Goal: Communication & Community: Answer question/provide support

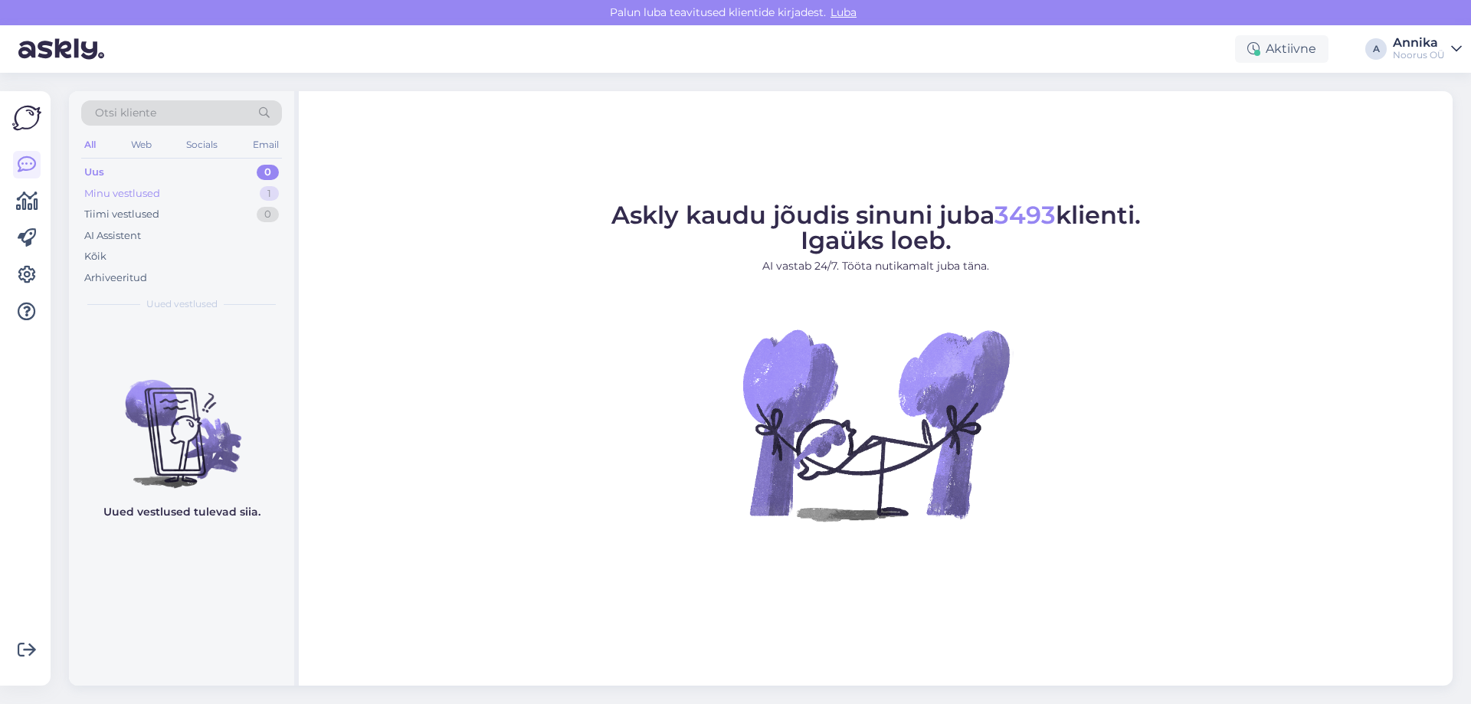
click at [188, 192] on div "Minu vestlused 1" at bounding box center [181, 193] width 201 height 21
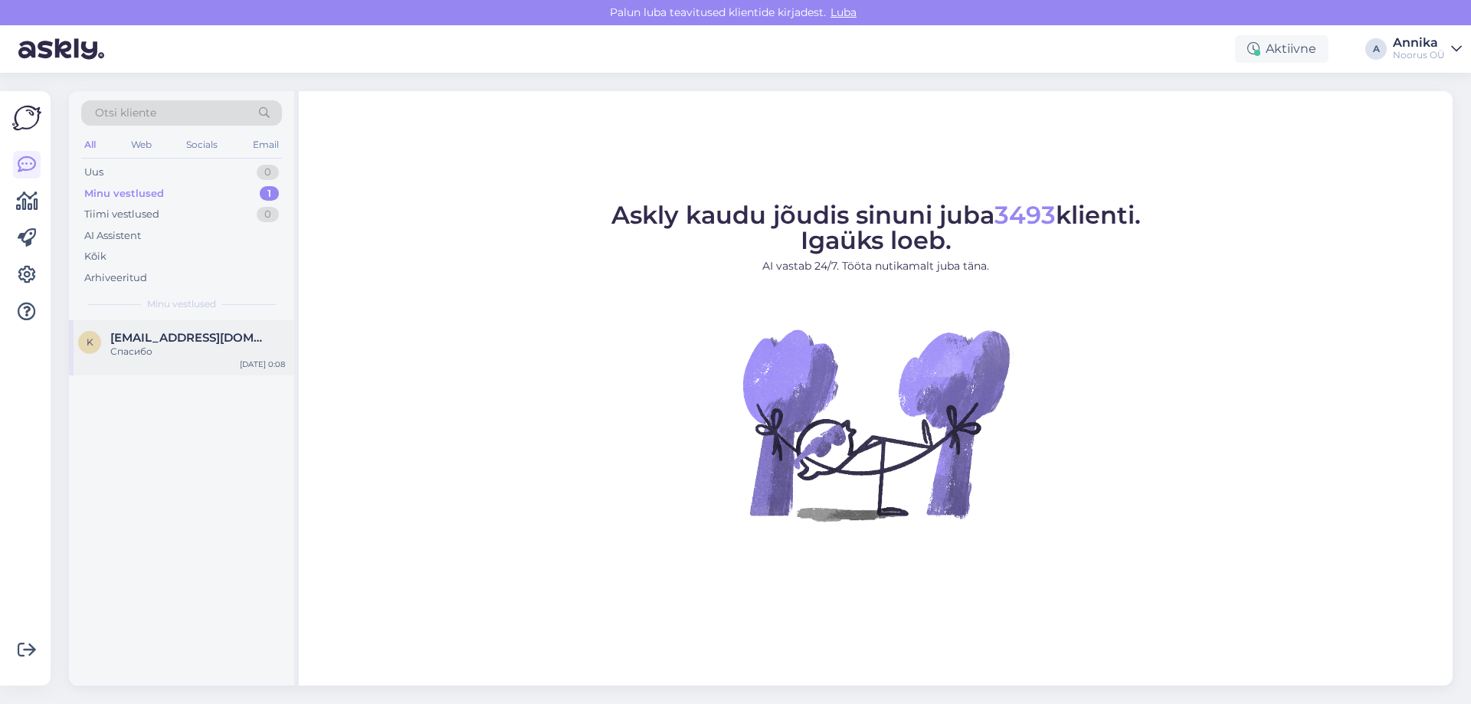
click at [203, 349] on div "Спасибо" at bounding box center [197, 352] width 175 height 14
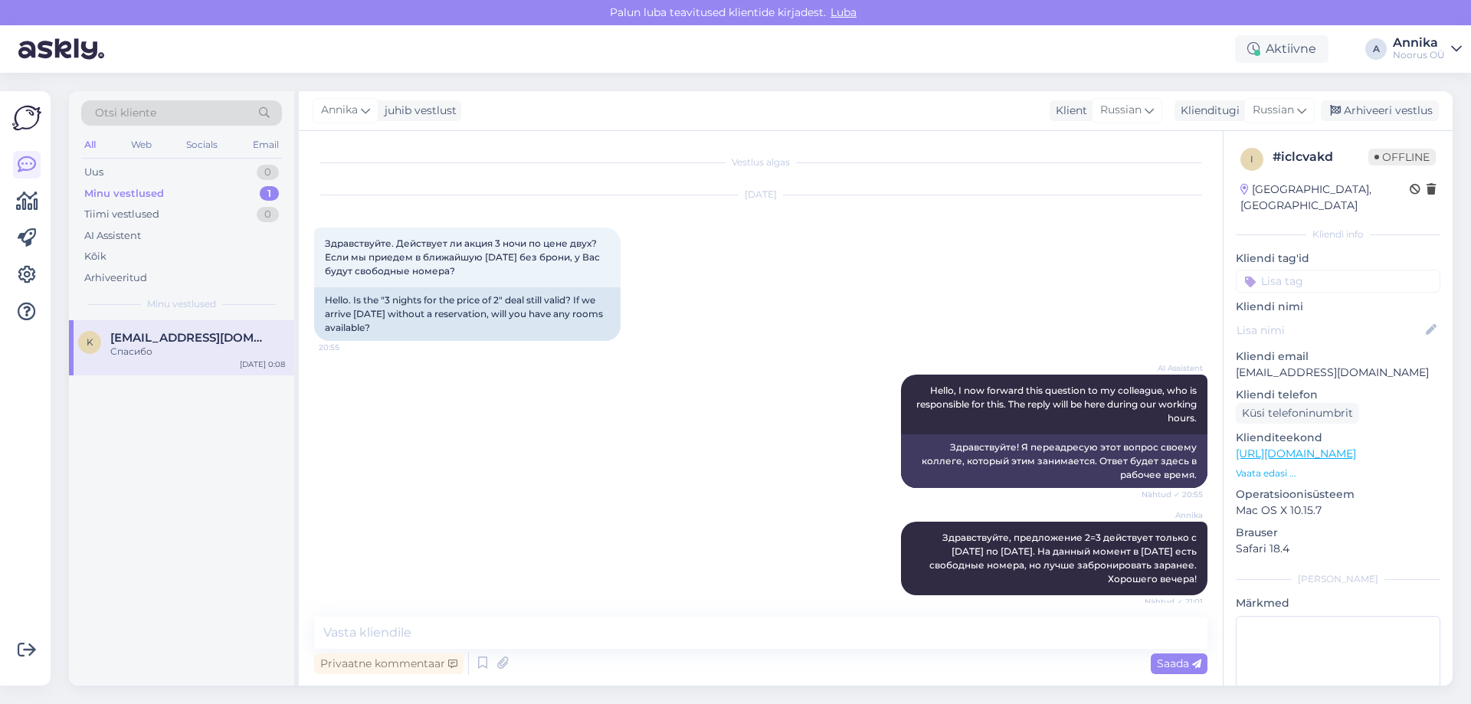
scroll to position [679, 0]
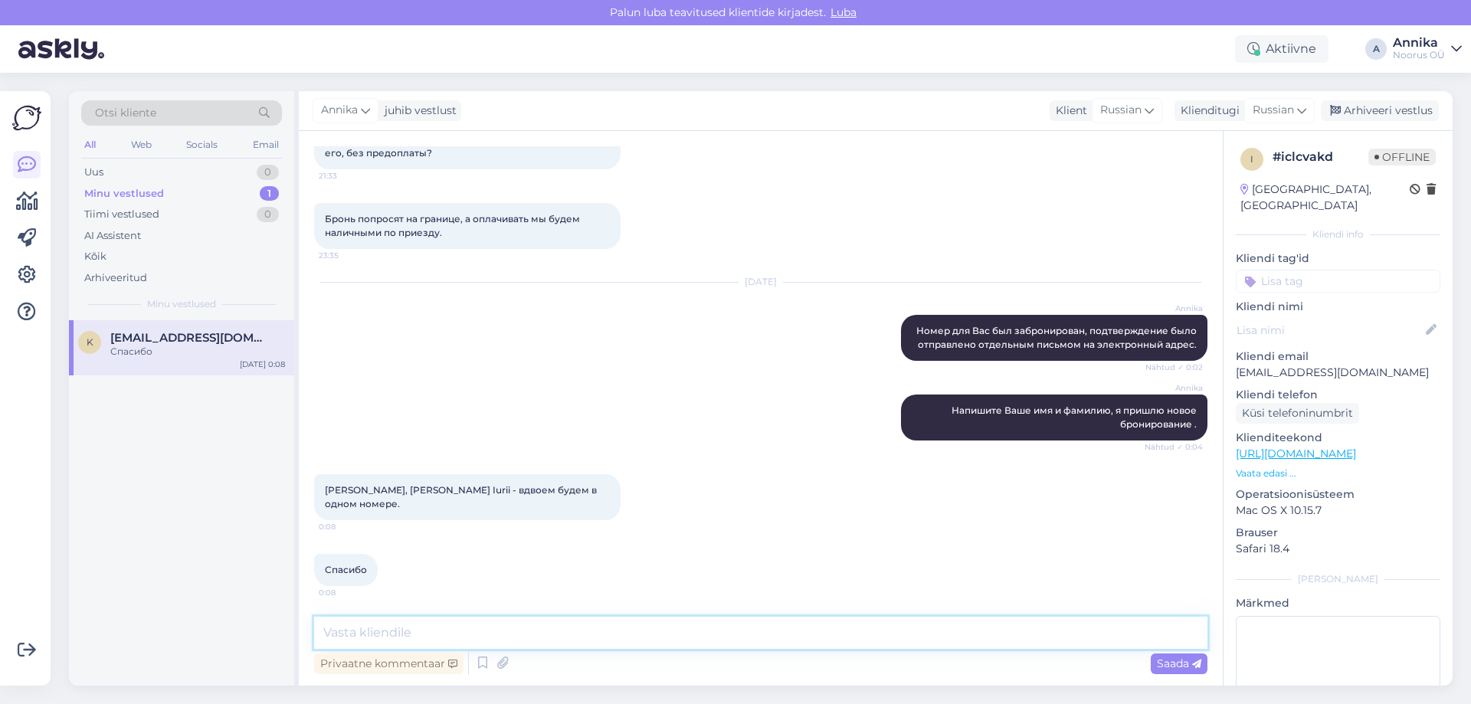
click at [608, 644] on textarea at bounding box center [760, 633] width 893 height 32
drag, startPoint x: 438, startPoint y: 486, endPoint x: 305, endPoint y: 487, distance: 133.3
click at [305, 487] on div "Vestlus algas Oct 7 2025 Здравствуйте. Действует ли акция 3 ночи по цене двух? …" at bounding box center [761, 408] width 924 height 555
copy span "Krasheninnikova Katerina"
click at [509, 552] on div "Спасибо 0:08" at bounding box center [760, 570] width 893 height 66
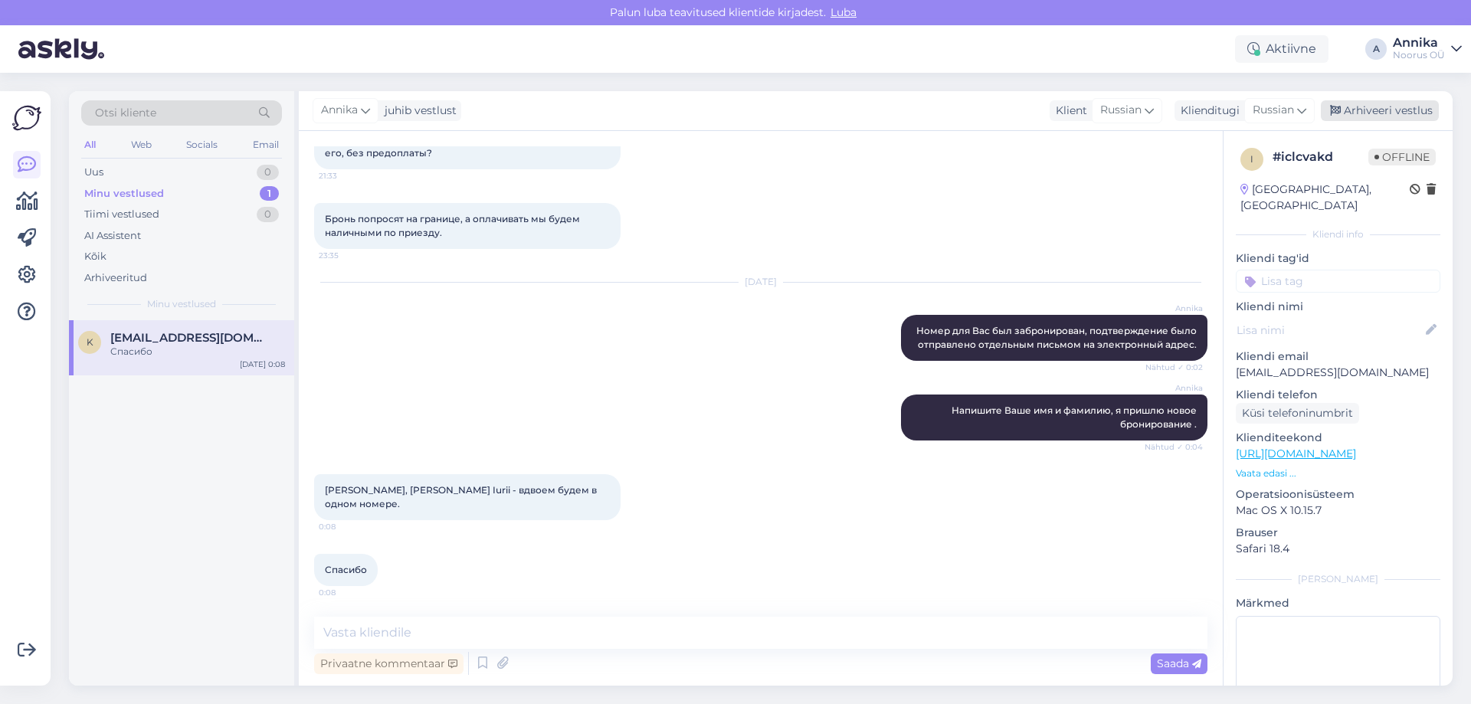
click at [1407, 116] on div "Arhiveeri vestlus" at bounding box center [1380, 110] width 118 height 21
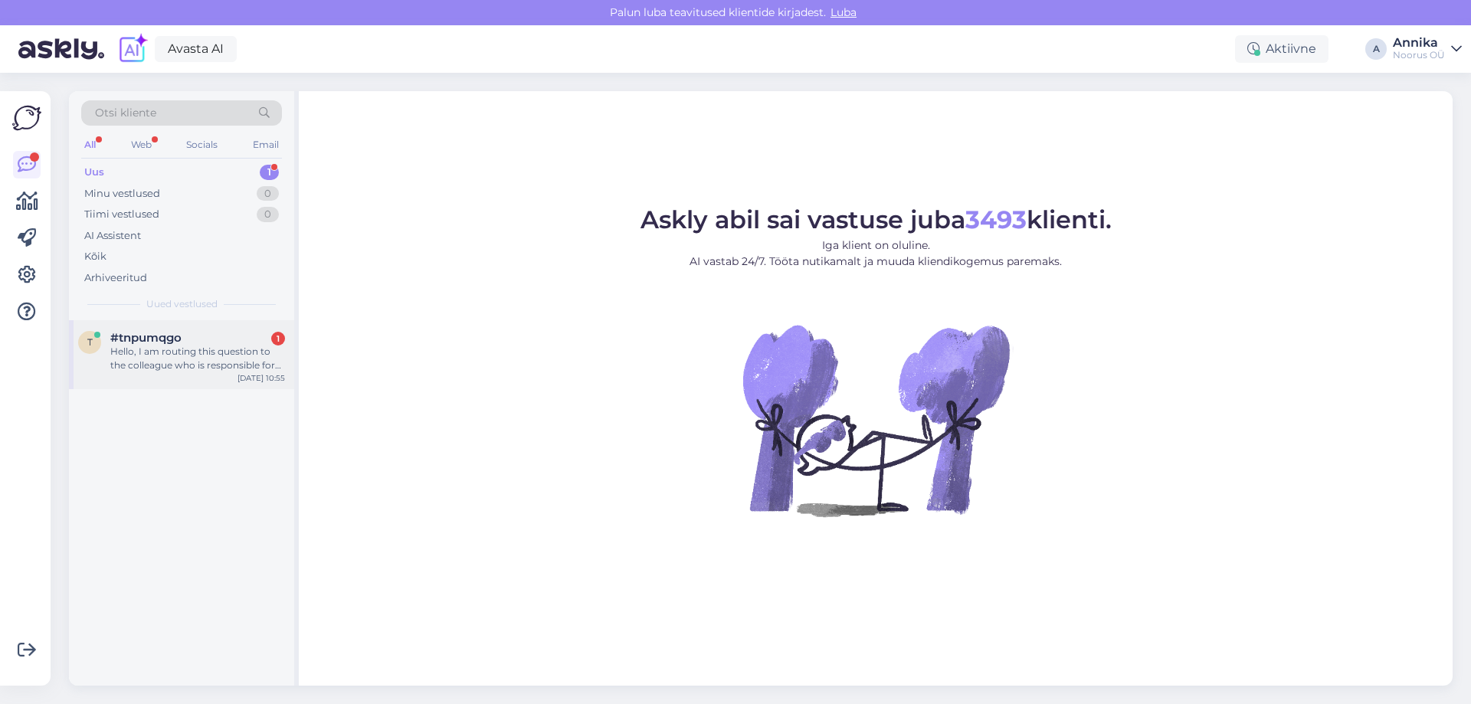
drag, startPoint x: 228, startPoint y: 362, endPoint x: 246, endPoint y: 355, distance: 19.4
click at [228, 362] on div "Hello, I am routing this question to the colleague who is responsible for this …" at bounding box center [197, 359] width 175 height 28
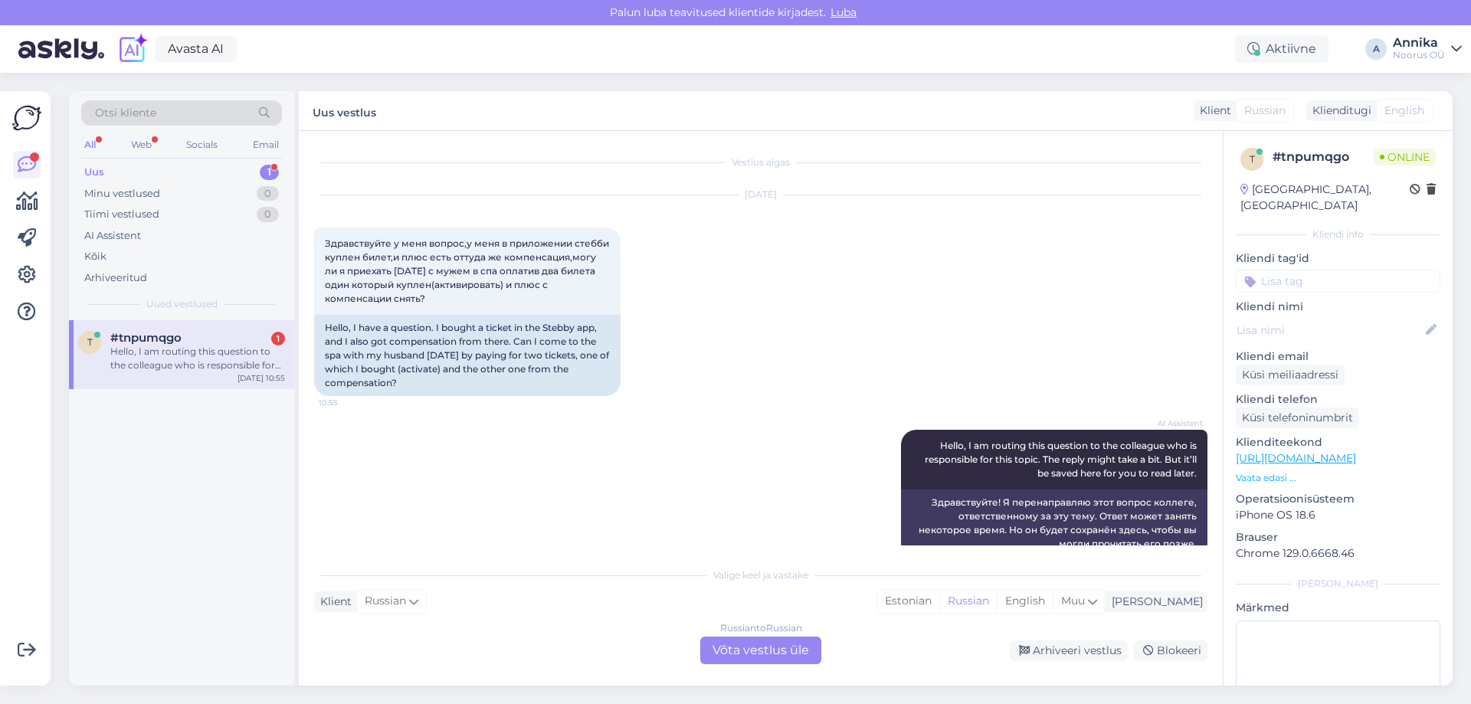
scroll to position [28, 0]
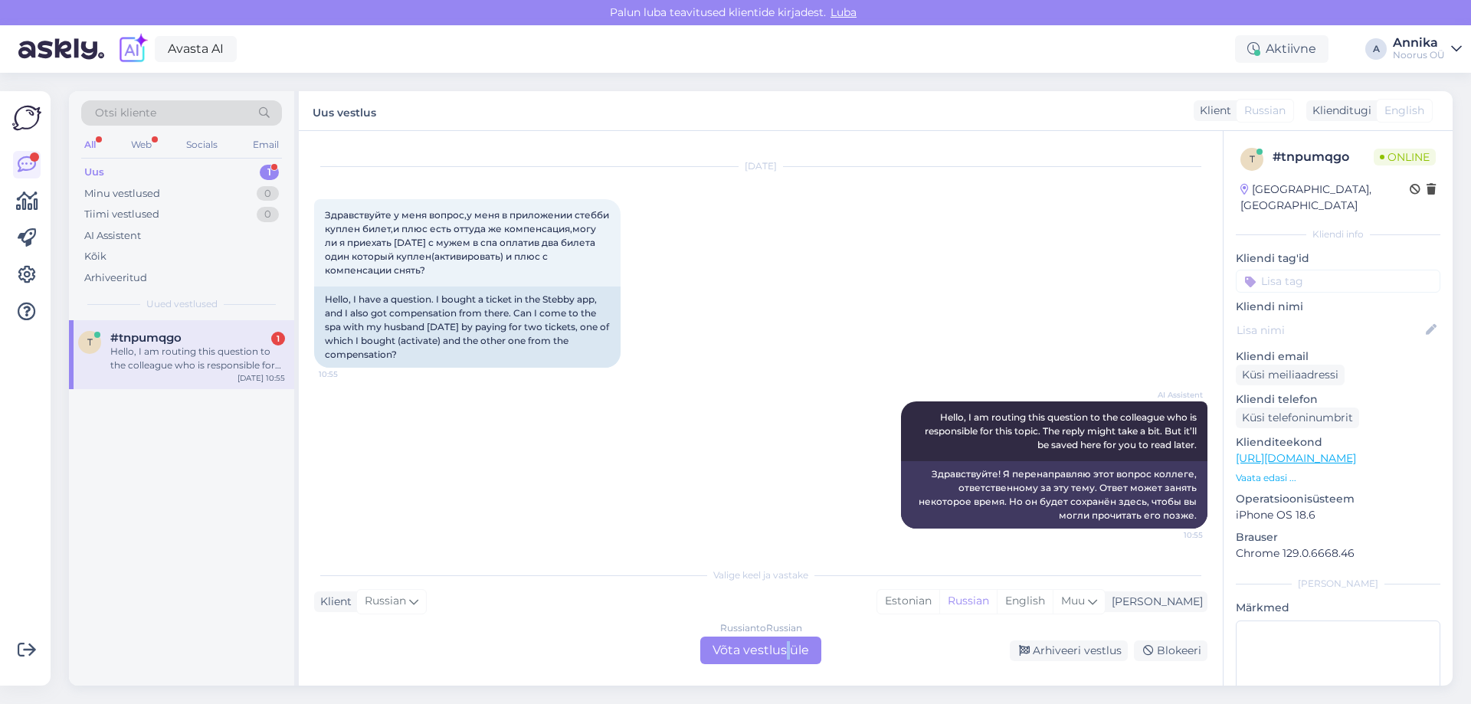
click at [790, 646] on div "Russian to Russian Võta vestlus üle" at bounding box center [760, 651] width 121 height 28
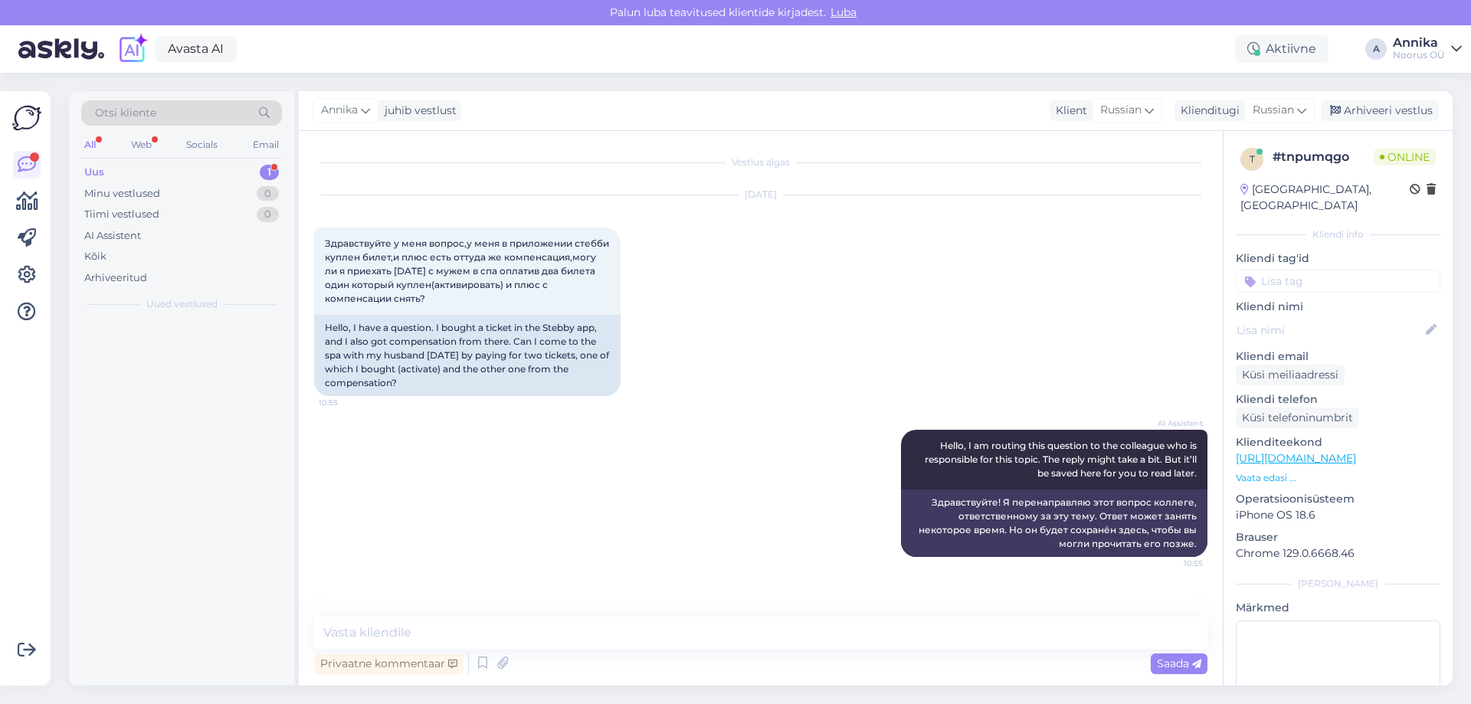
scroll to position [0, 0]
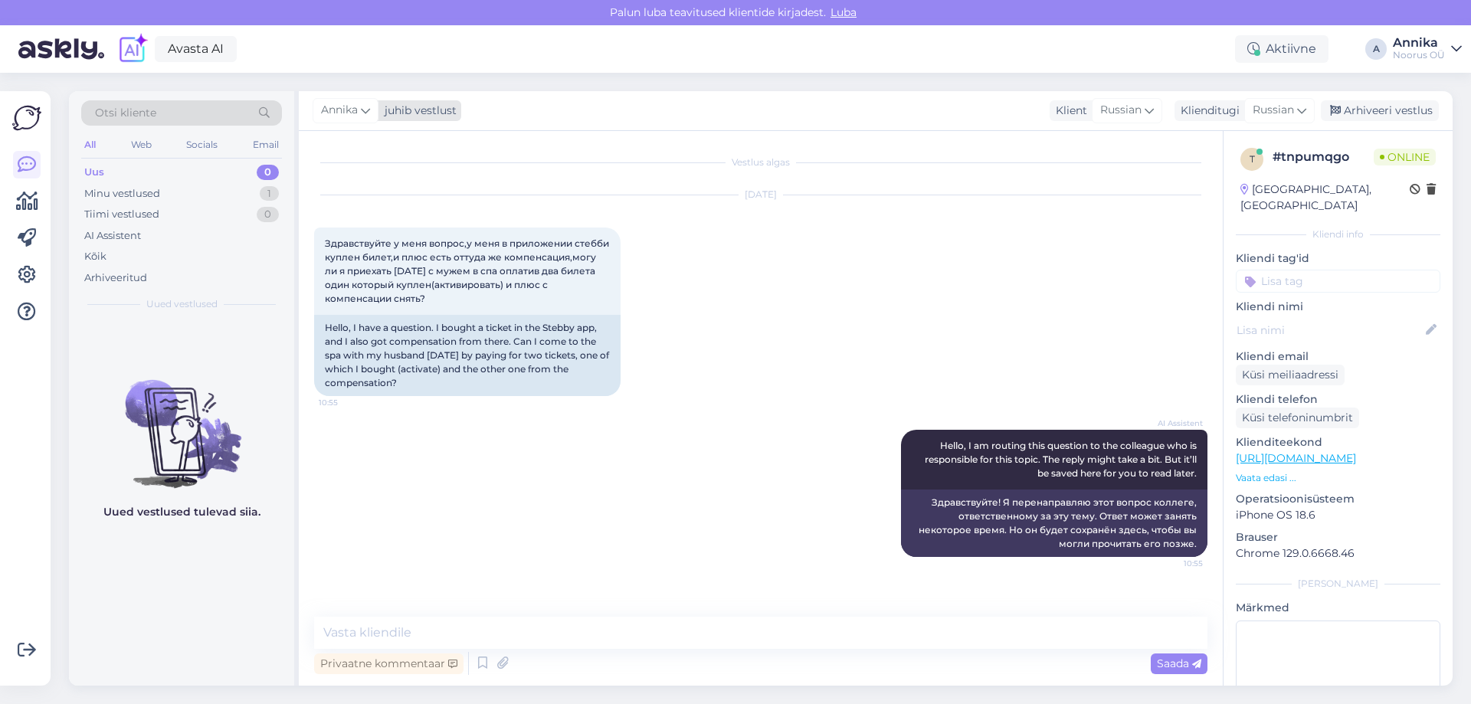
click at [344, 113] on span "Annika" at bounding box center [339, 110] width 37 height 17
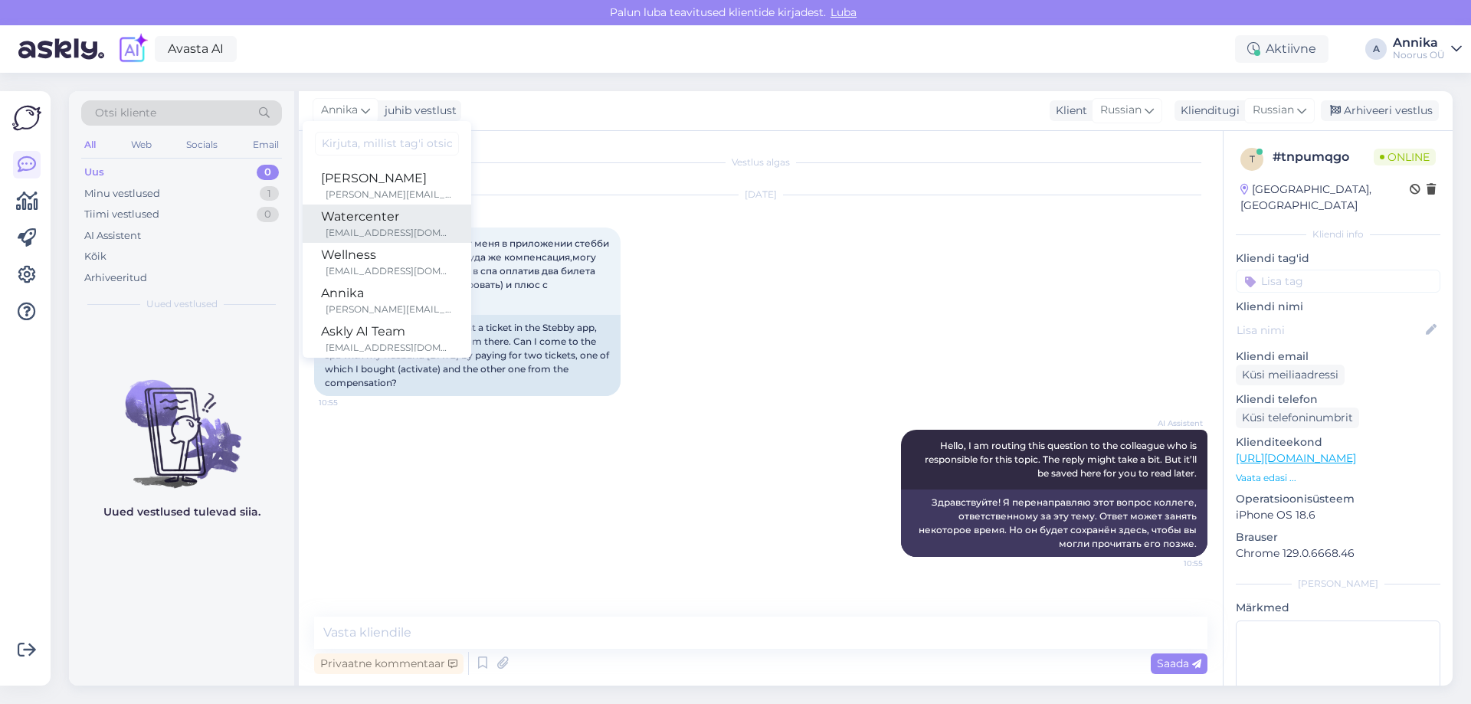
click at [373, 226] on div "watercenter@noorusspahotel.com" at bounding box center [389, 233] width 127 height 14
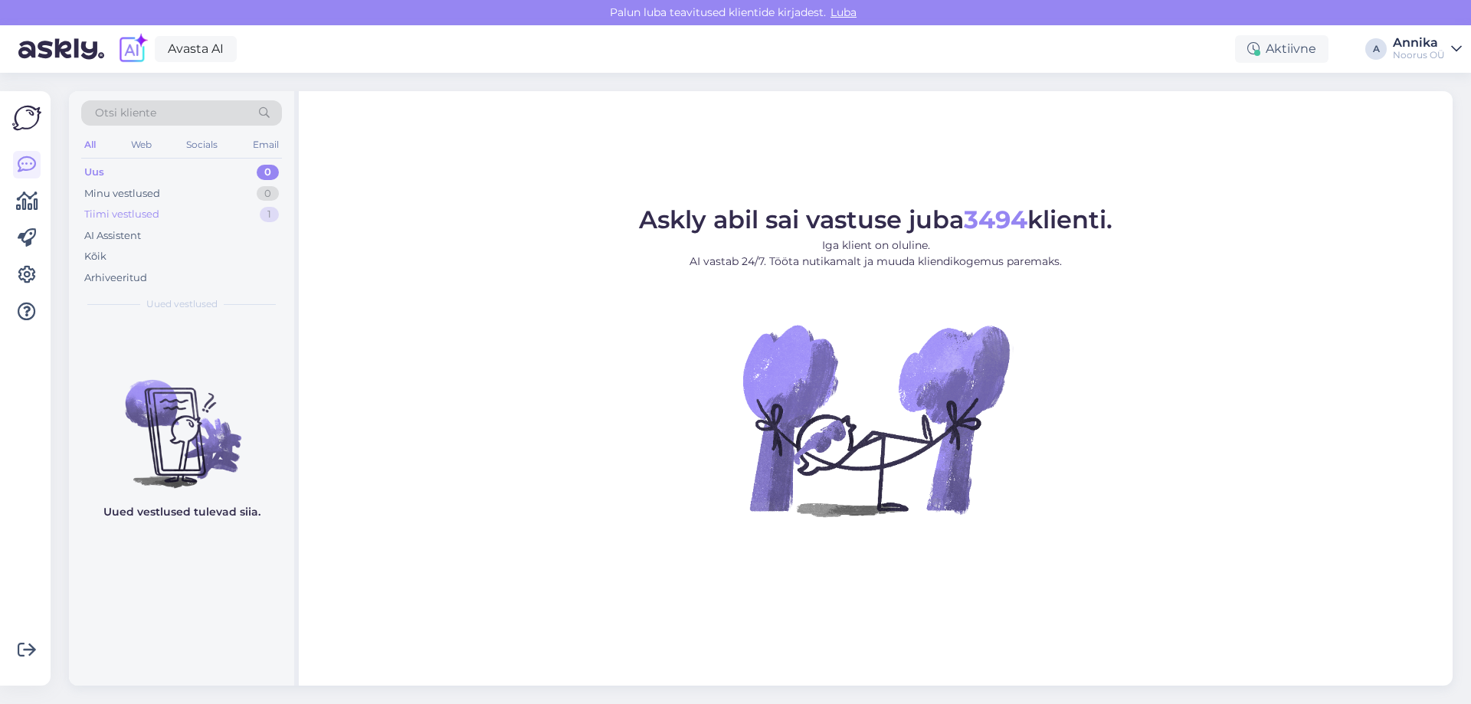
click at [173, 212] on div "Tiimi vestlused 1" at bounding box center [181, 214] width 201 height 21
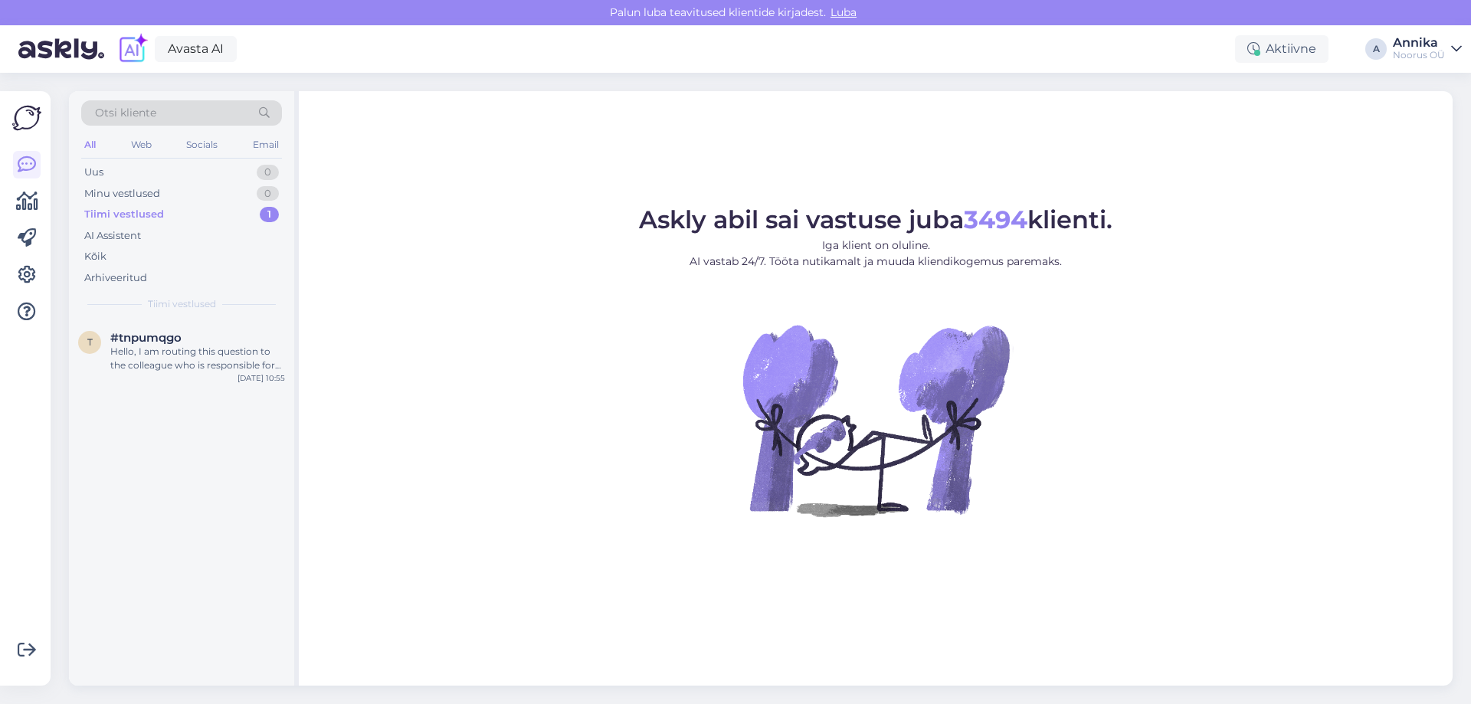
click at [188, 160] on div "Otsi kliente All Web Socials Email Uus 0 Minu vestlused 0 Tiimi vestlused 1 AI …" at bounding box center [181, 205] width 225 height 229
click at [121, 169] on div "Uus 0" at bounding box center [181, 172] width 201 height 21
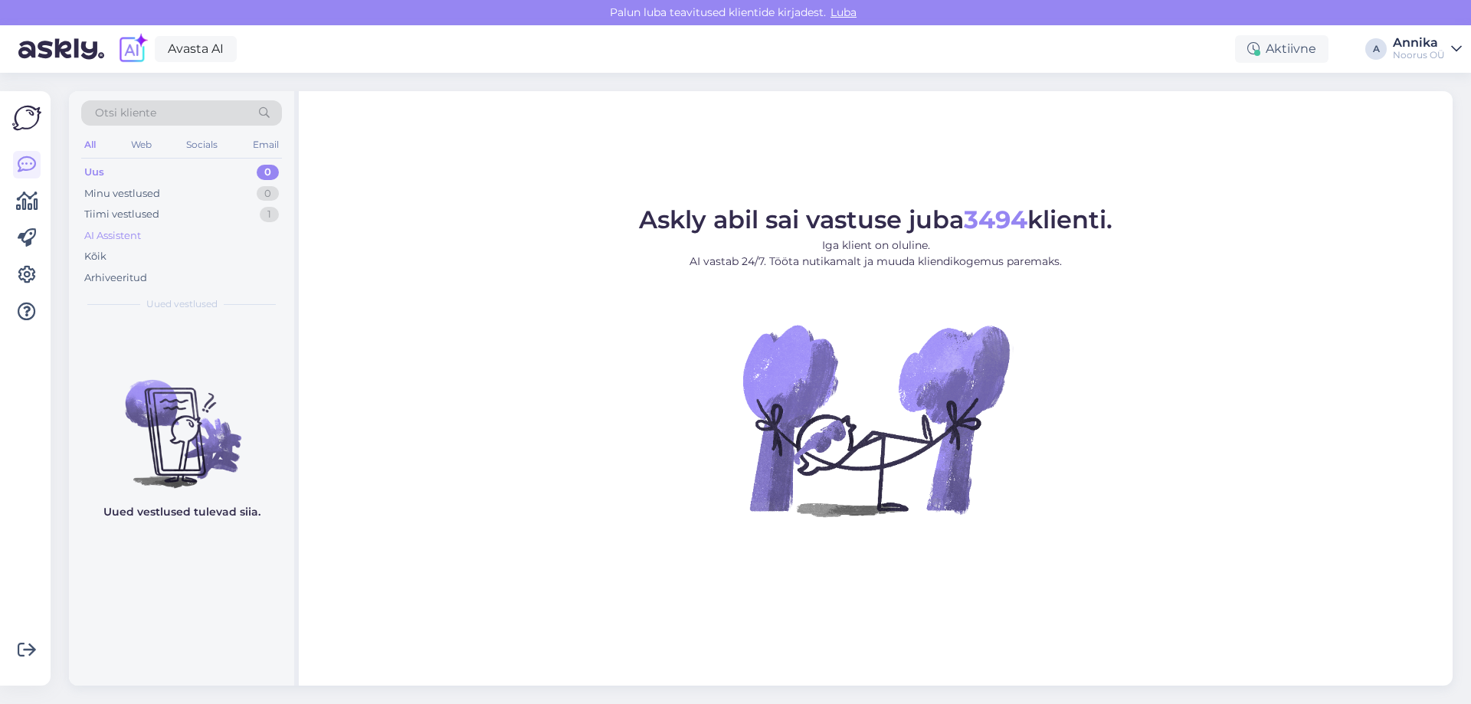
drag, startPoint x: 193, startPoint y: 217, endPoint x: 205, endPoint y: 231, distance: 18.0
click at [192, 217] on div "Tiimi vestlused 1" at bounding box center [181, 214] width 201 height 21
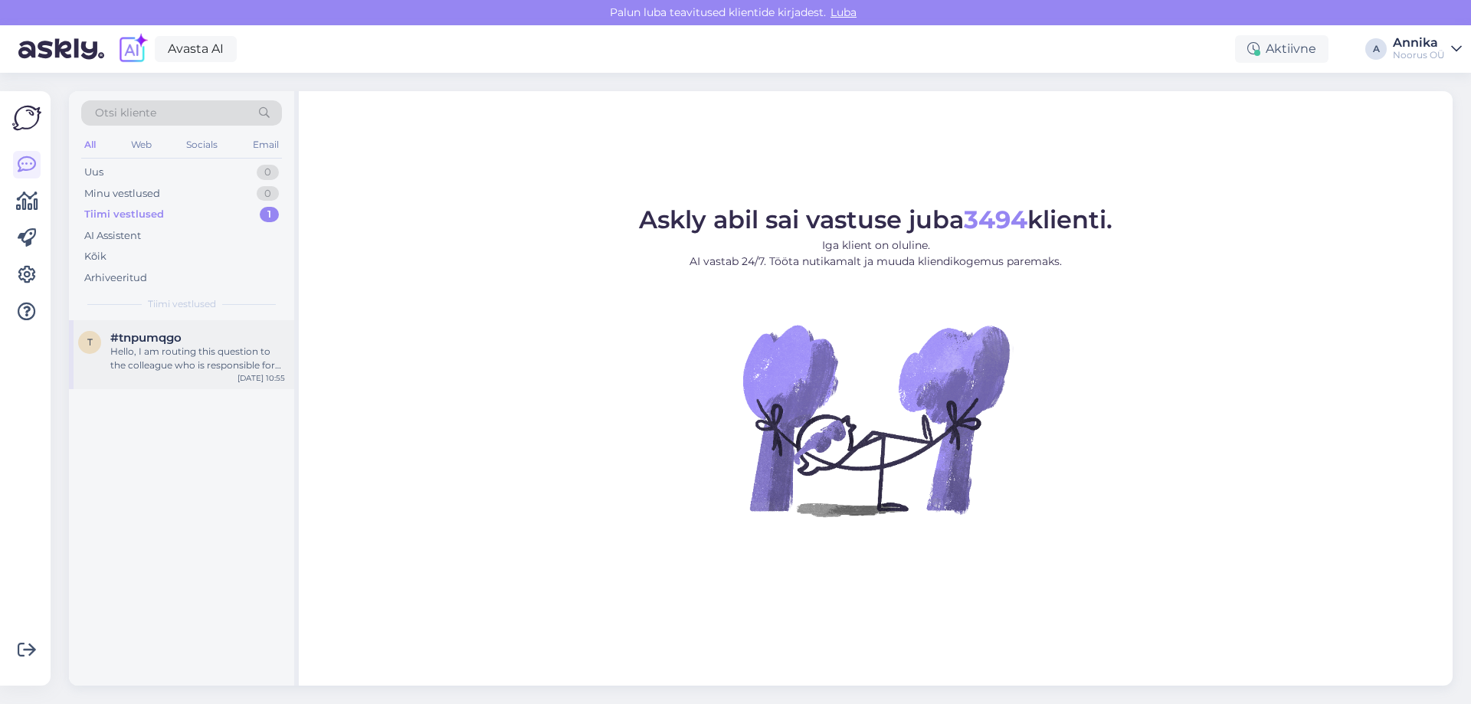
click at [184, 341] on div "#tnpumqgo" at bounding box center [197, 338] width 175 height 14
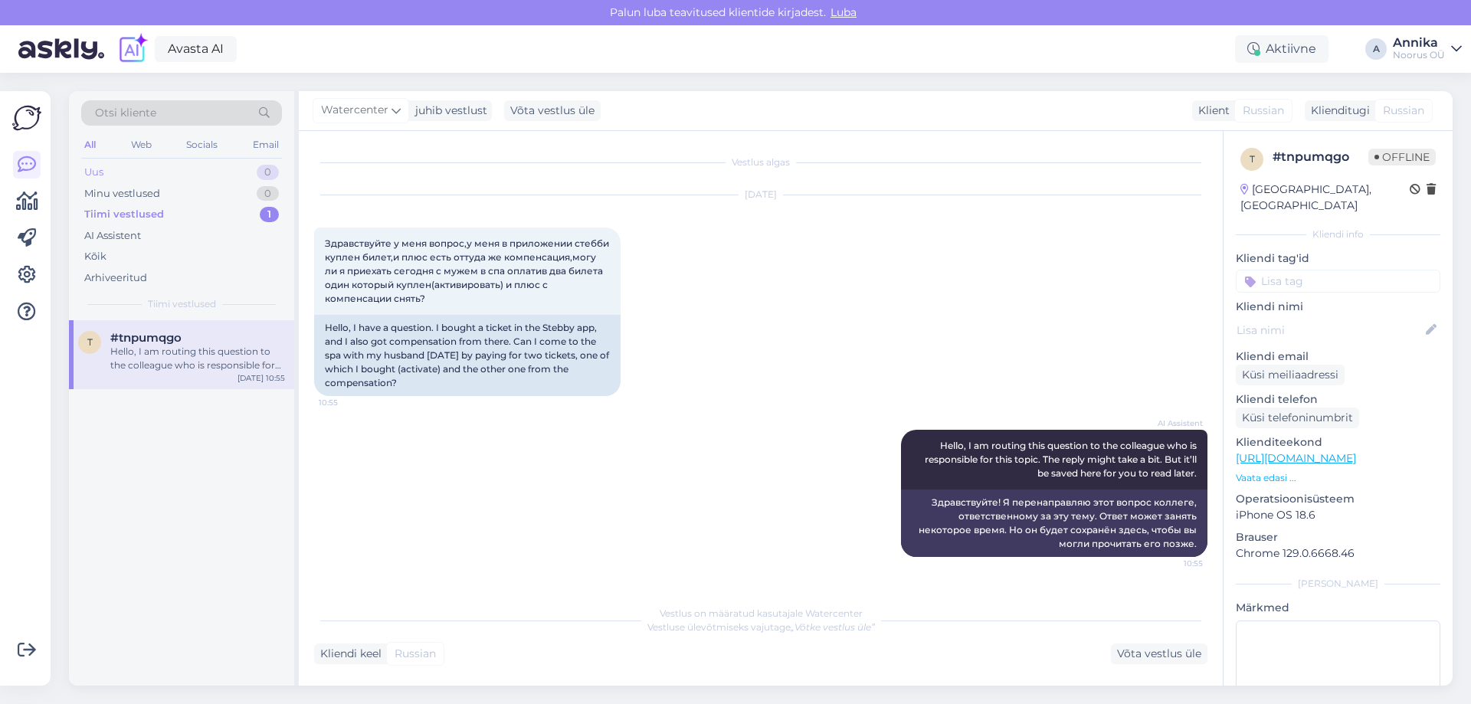
click at [124, 172] on div "Uus 0" at bounding box center [181, 172] width 201 height 21
